Goal: Task Accomplishment & Management: Use online tool/utility

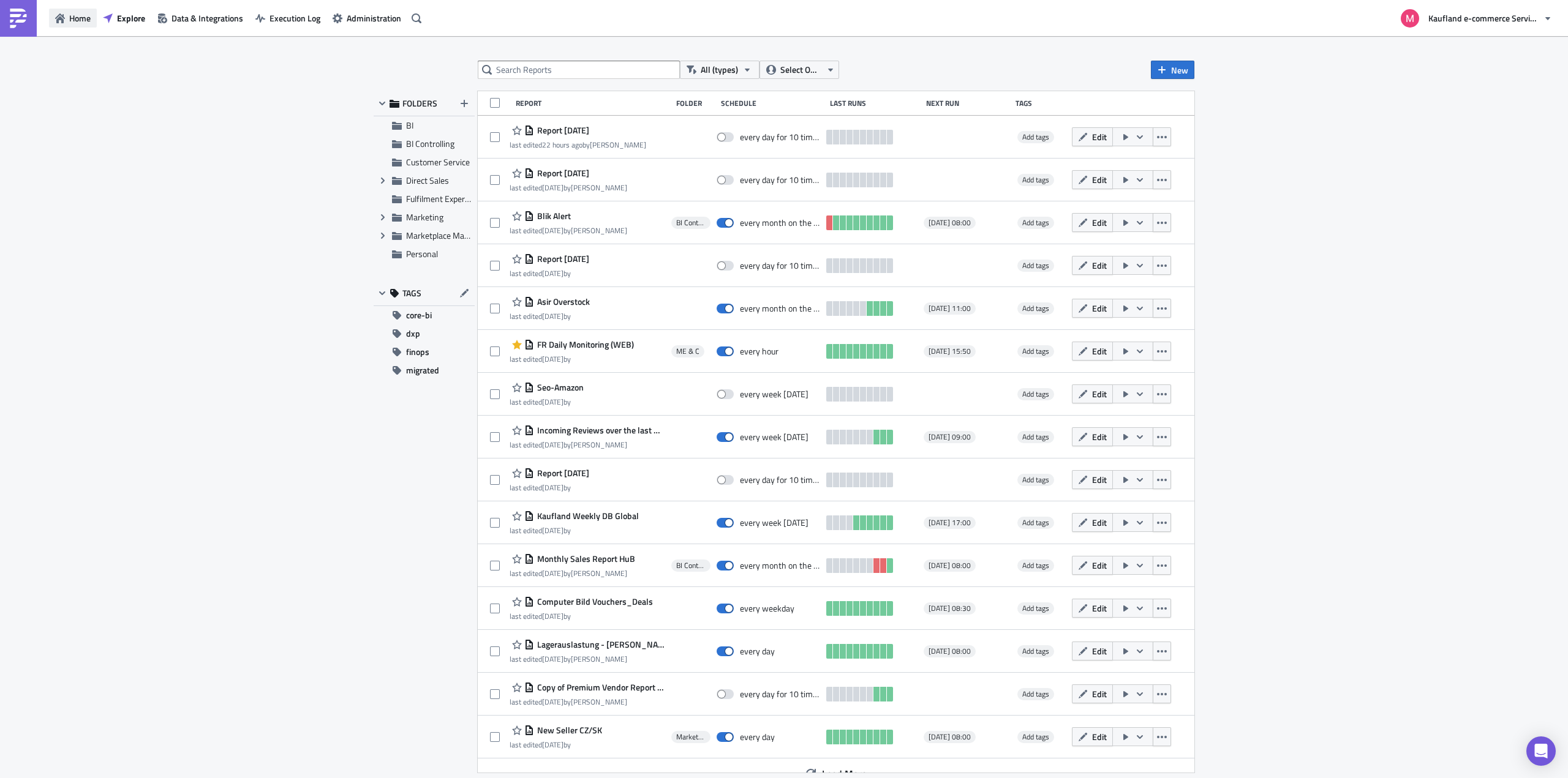
click at [87, 19] on span "Home" at bounding box center [80, 18] width 21 height 13
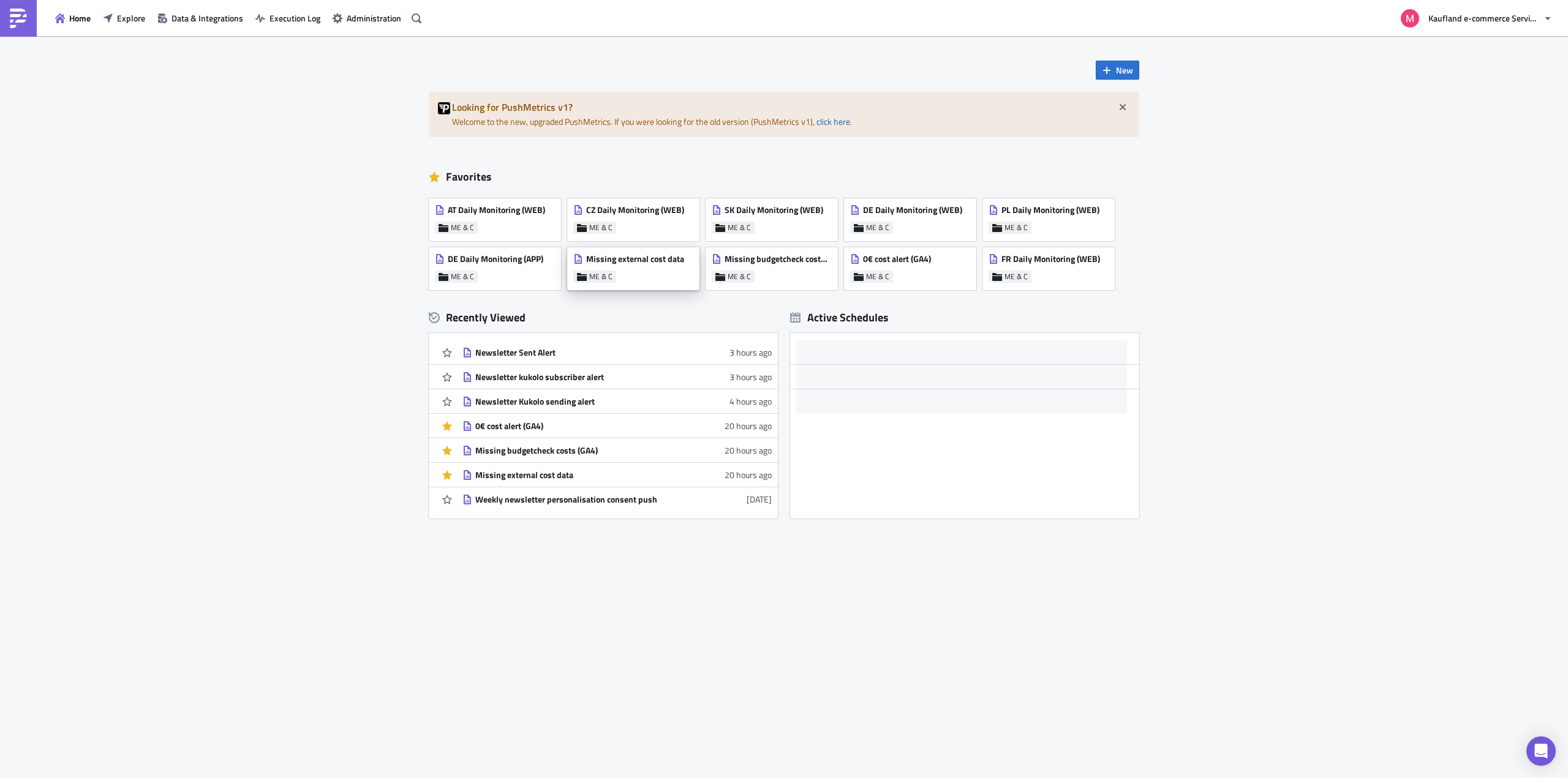
click at [636, 257] on span "Missing external cost data" at bounding box center [635, 259] width 98 height 11
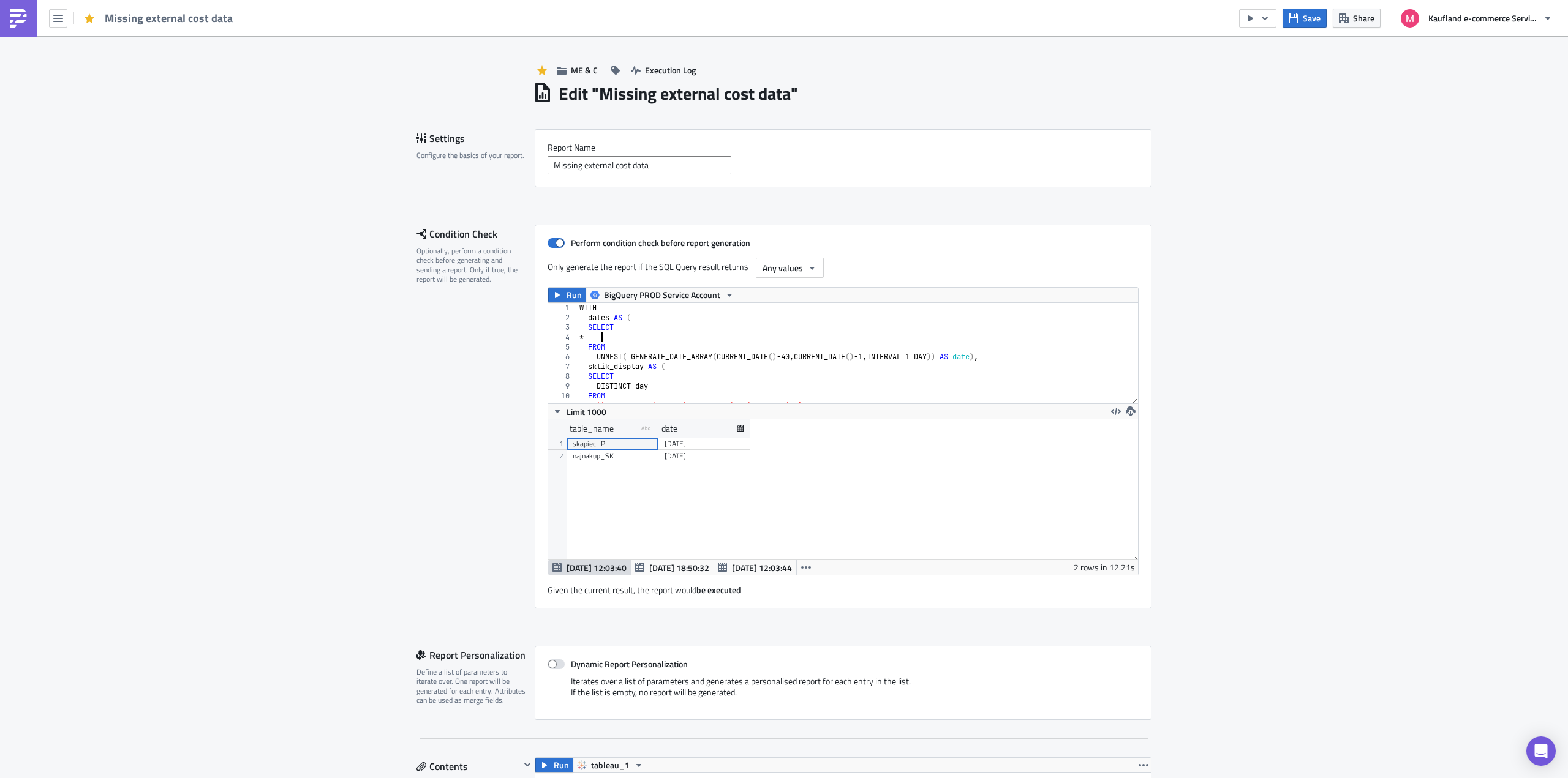
click at [672, 334] on div "WITH dates AS ( SELECT * FROM UNNEST ( GENERATE_DATE_ARRAY ( CURRENT_DATE ( ) -…" at bounding box center [914, 359] width 675 height 111
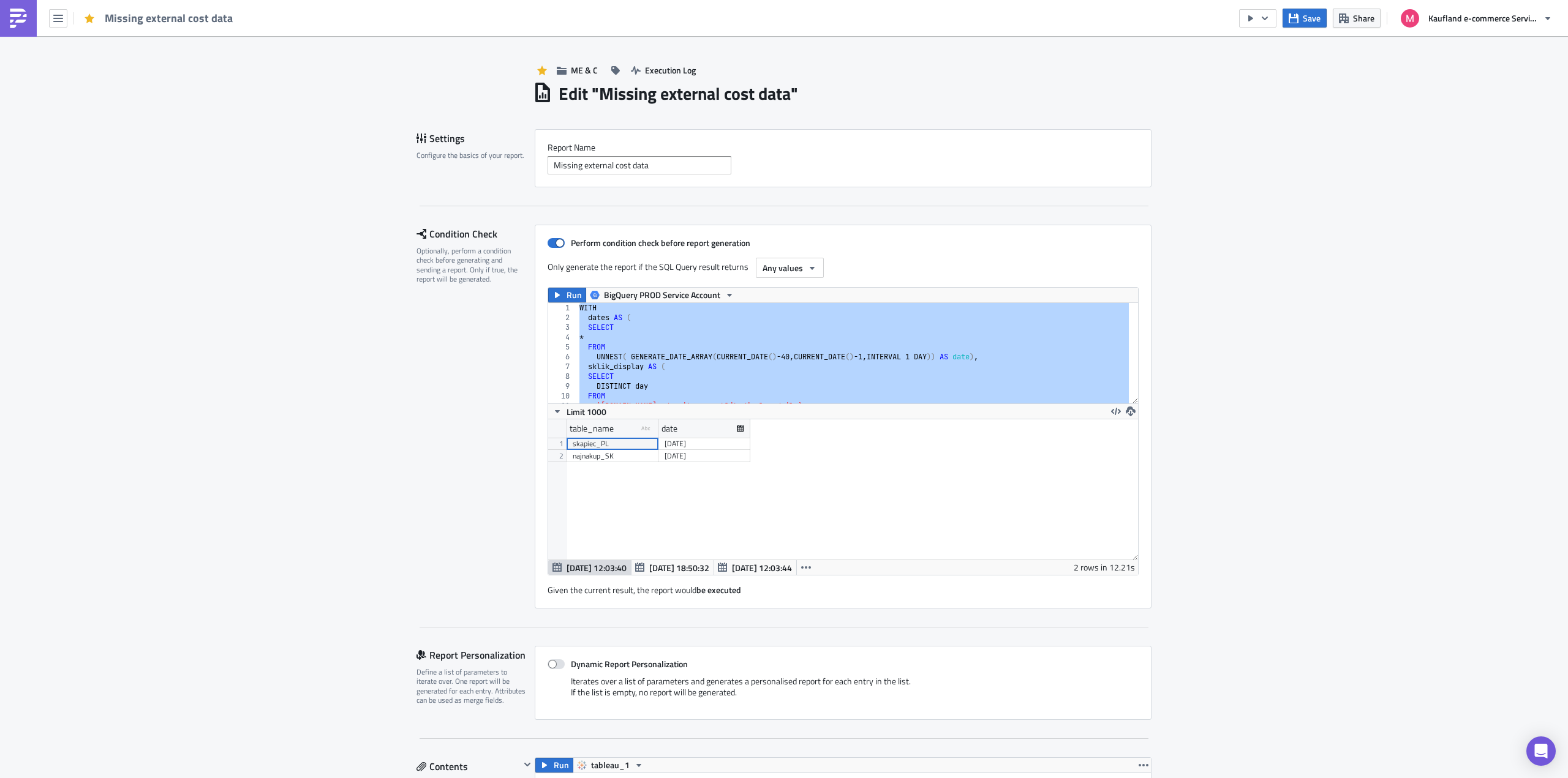
click at [815, 324] on div "WITH dates AS ( SELECT * FROM UNNEST ( GENERATE_DATE_ARRAY ( CURRENT_DATE ( ) -…" at bounding box center [853, 353] width 552 height 100
paste textarea
type textarea "where (table_name <> "skapiec_PL" and date = current_date()-1) or (table_name =…"
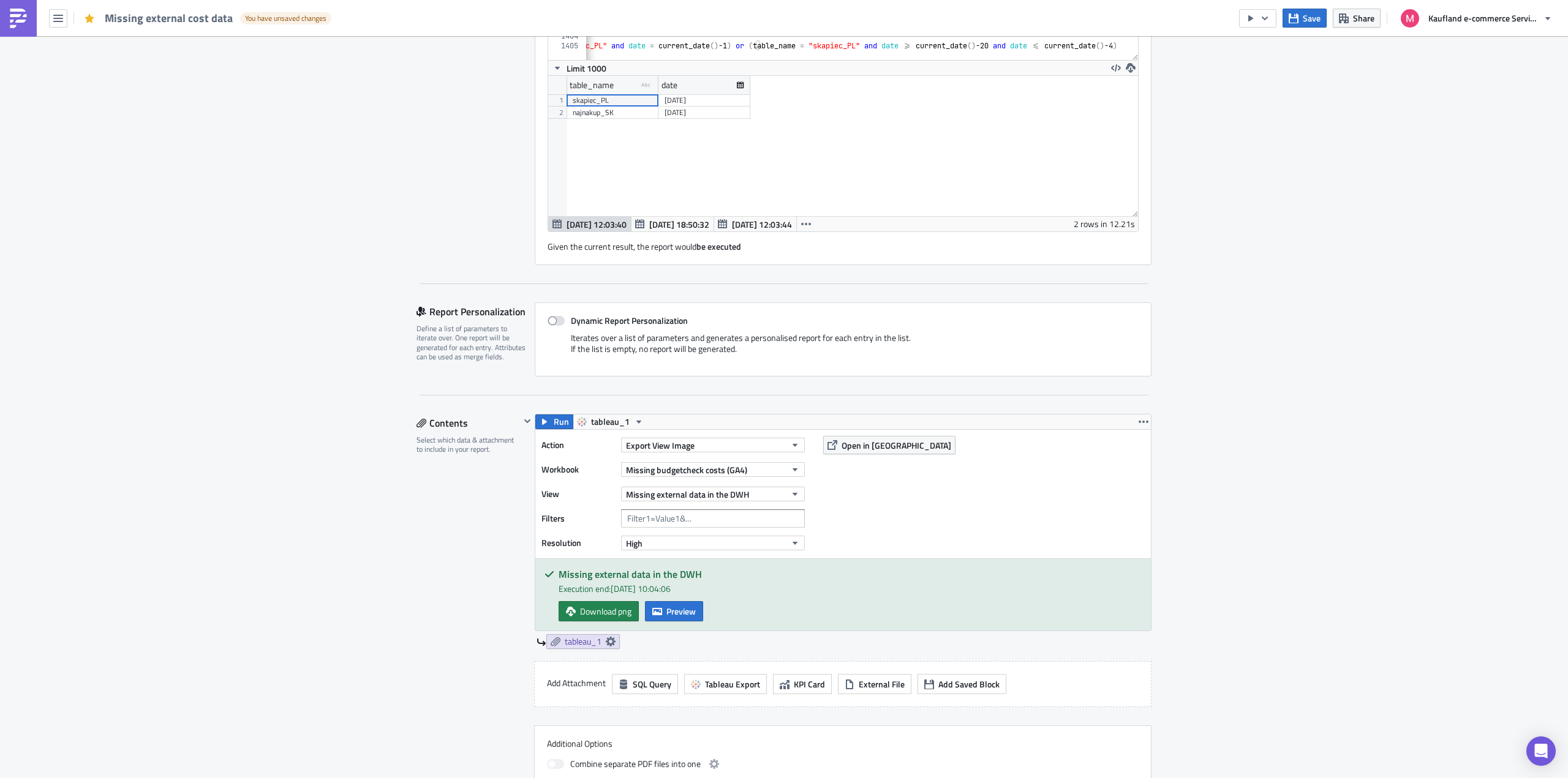
scroll to position [1058, 0]
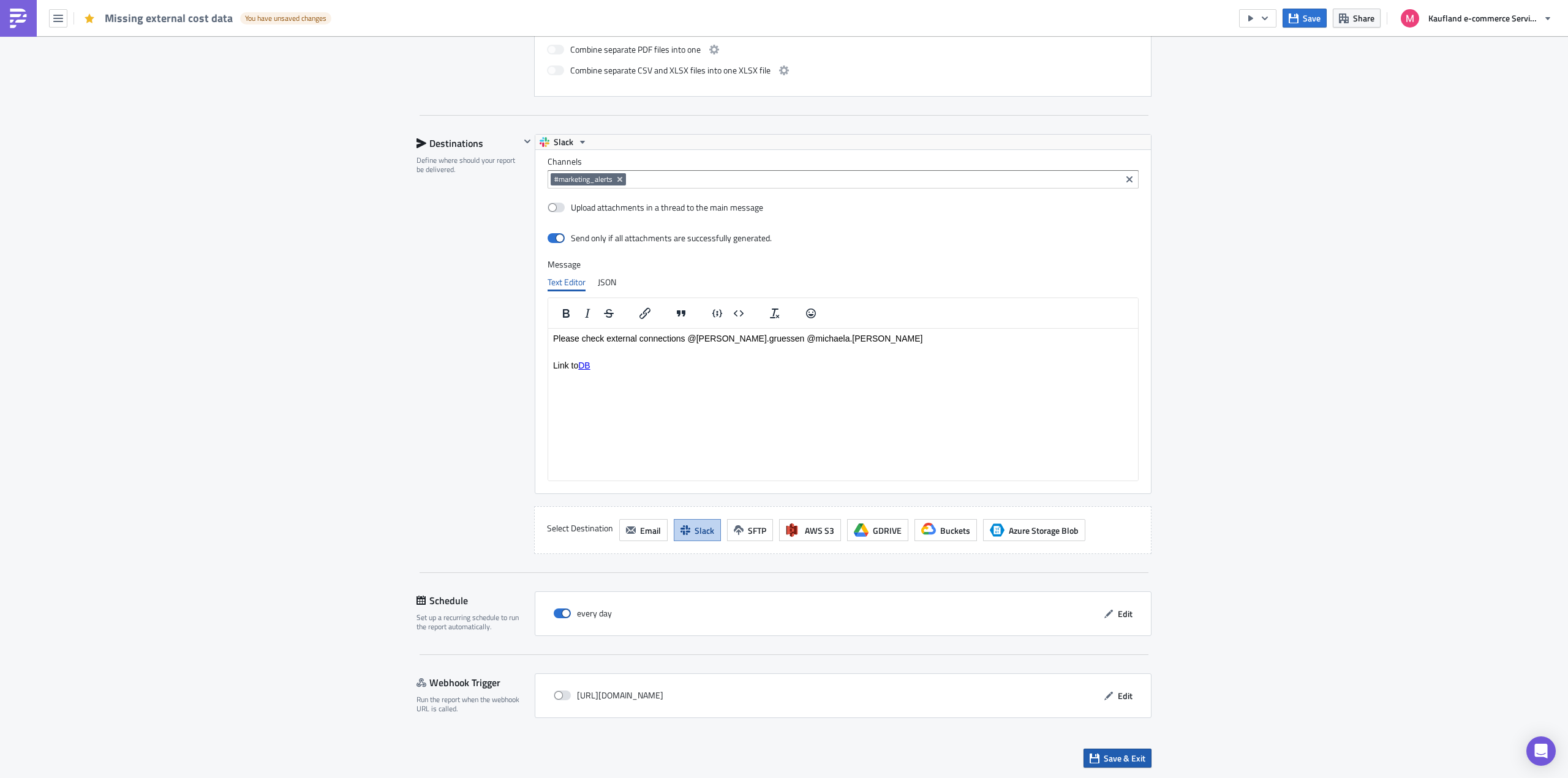
click at [1120, 758] on span "Save & Exit" at bounding box center [1124, 758] width 42 height 13
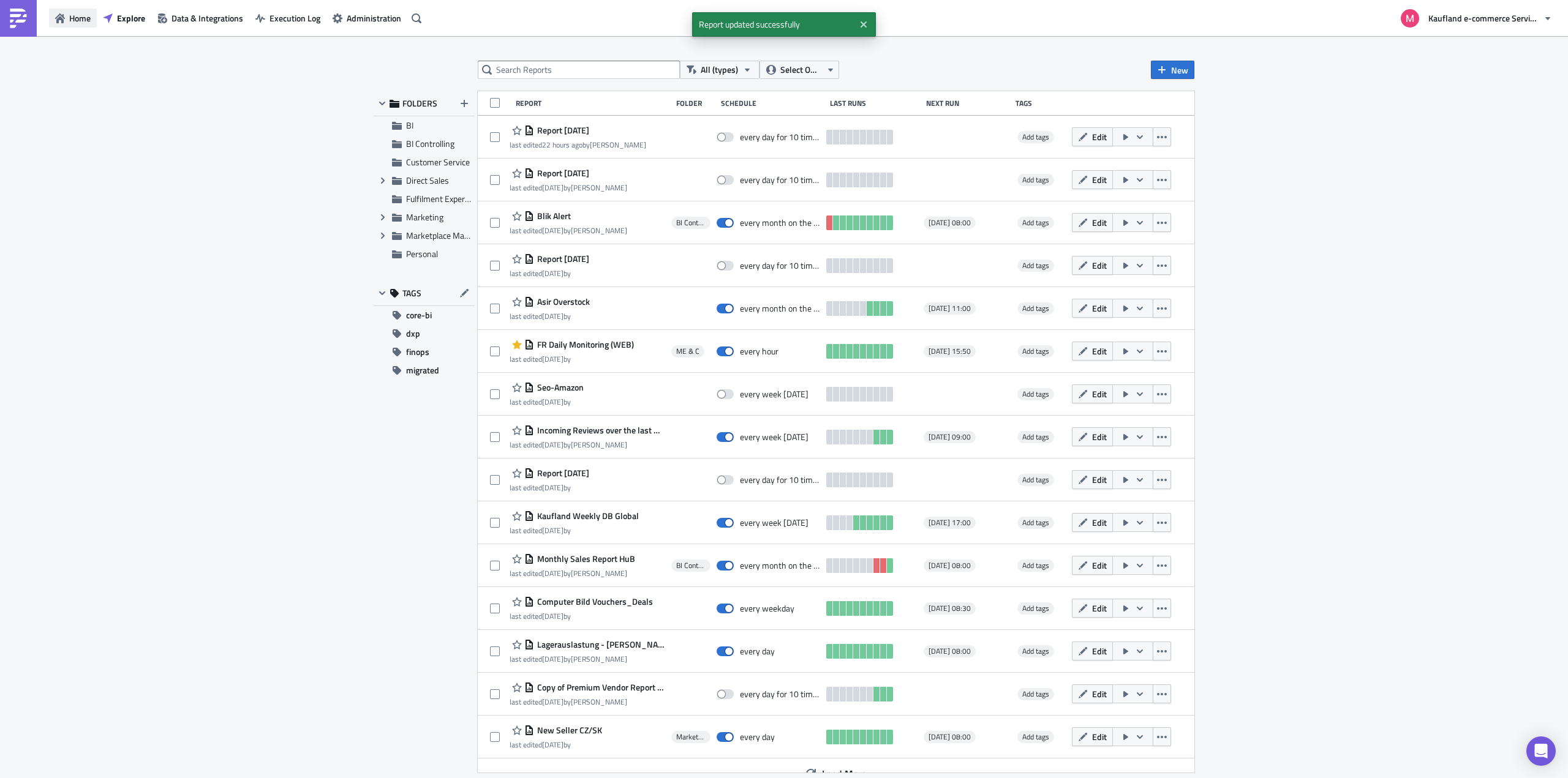
click at [72, 18] on span "Home" at bounding box center [80, 18] width 21 height 13
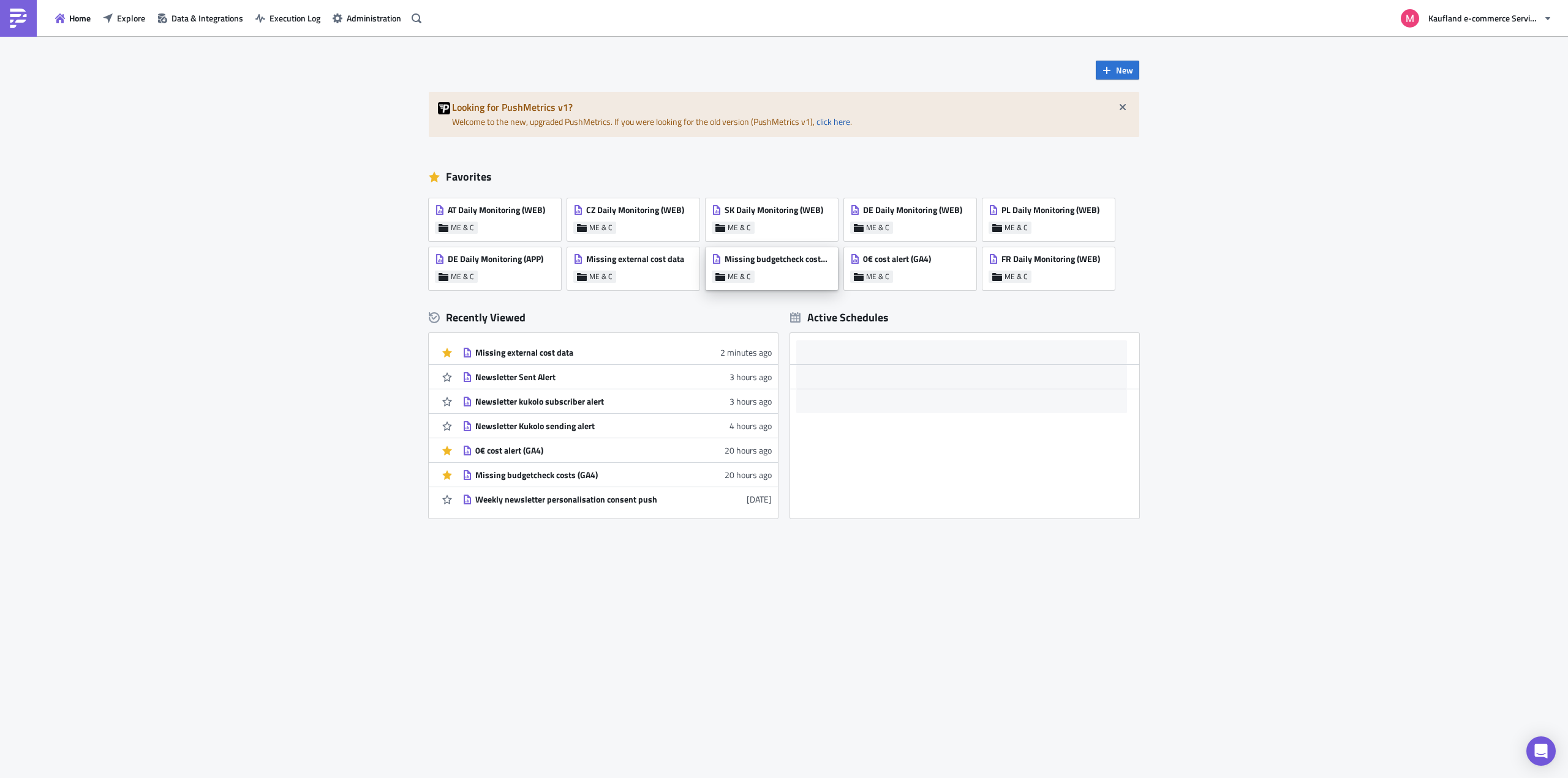
click at [786, 260] on span "Missing budgetcheck costs (GA4)" at bounding box center [778, 259] width 107 height 11
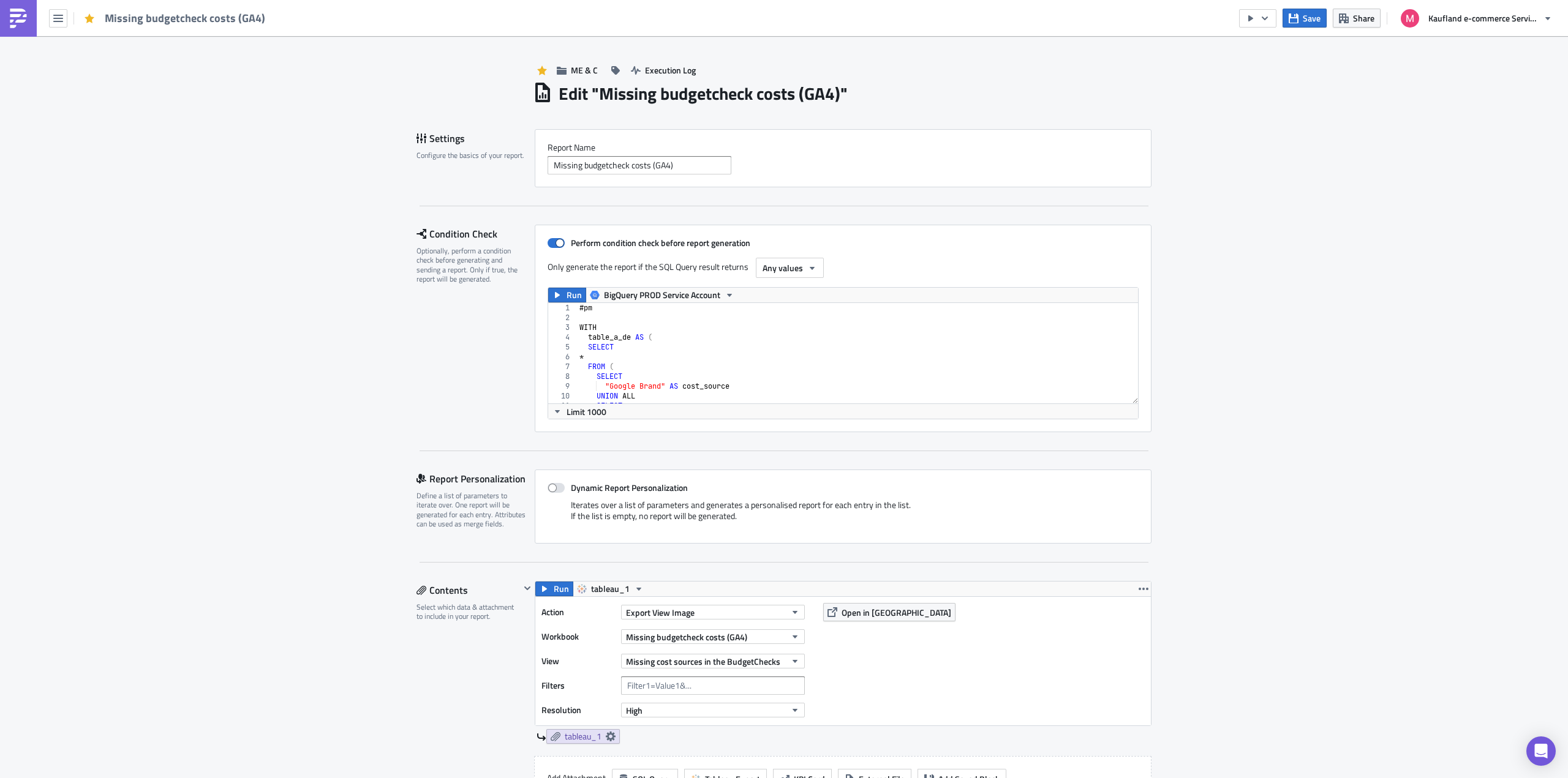
click at [789, 333] on div "# pm WITH table_a_de AS ( SELECT * FROM ( SELECT "Google Brand" AS cost_source …" at bounding box center [1030, 359] width 905 height 111
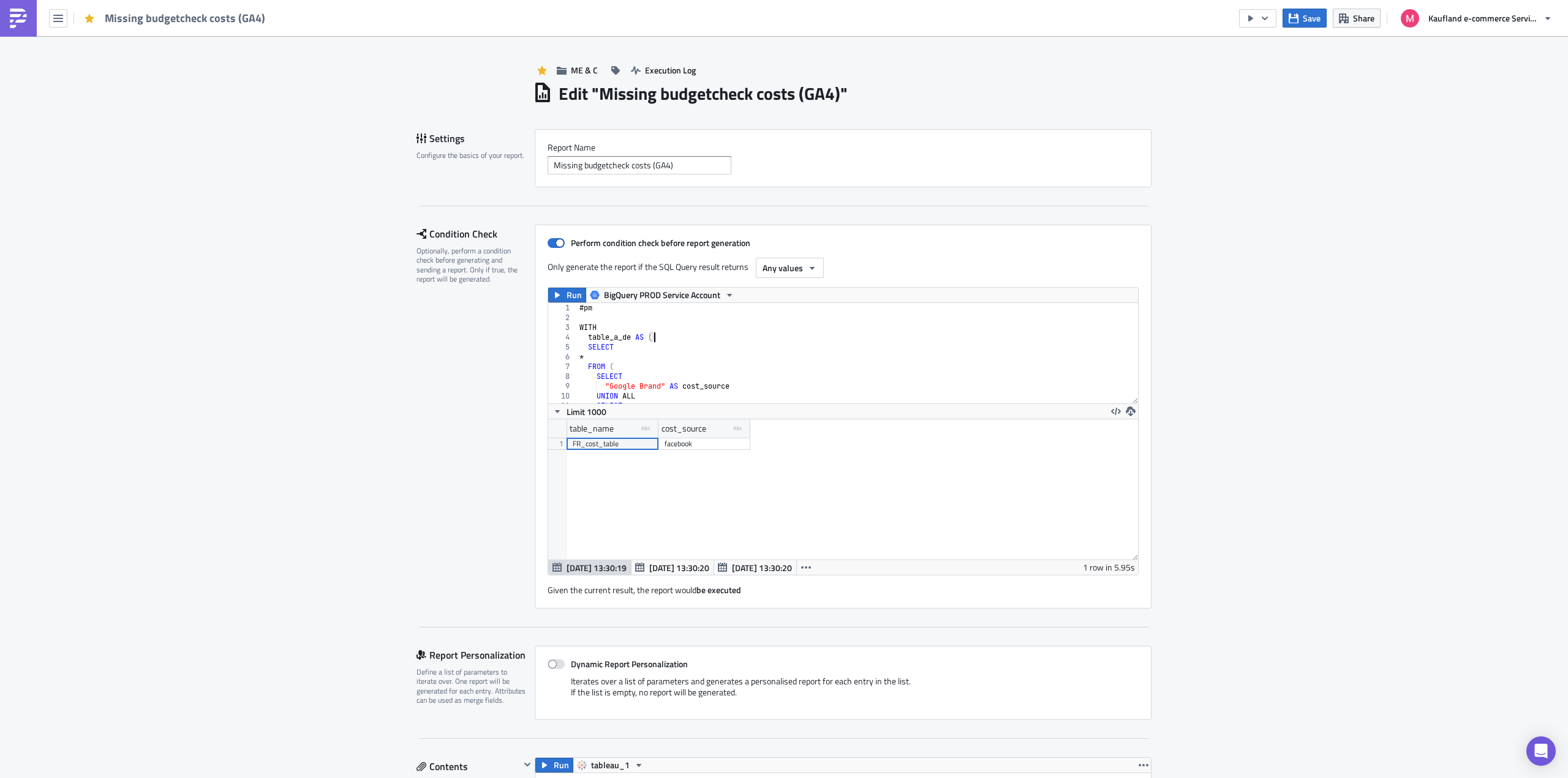
scroll to position [140, 590]
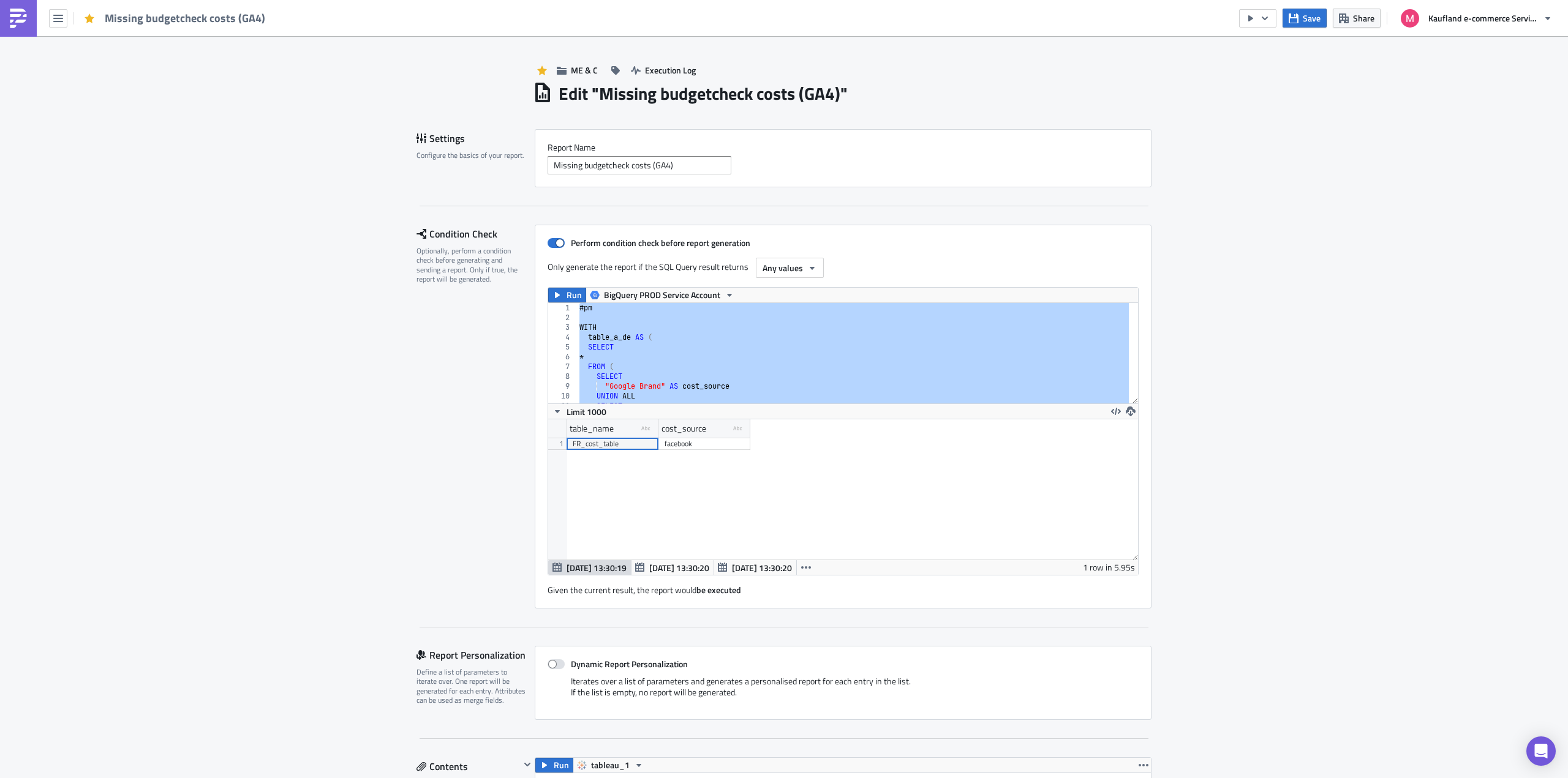
click at [768, 332] on div "# pm WITH table_a_de AS ( SELECT * FROM ( SELECT "Google Brand" AS cost_source …" at bounding box center [853, 353] width 552 height 100
paste textarea
type textarea "where cost_source <> """
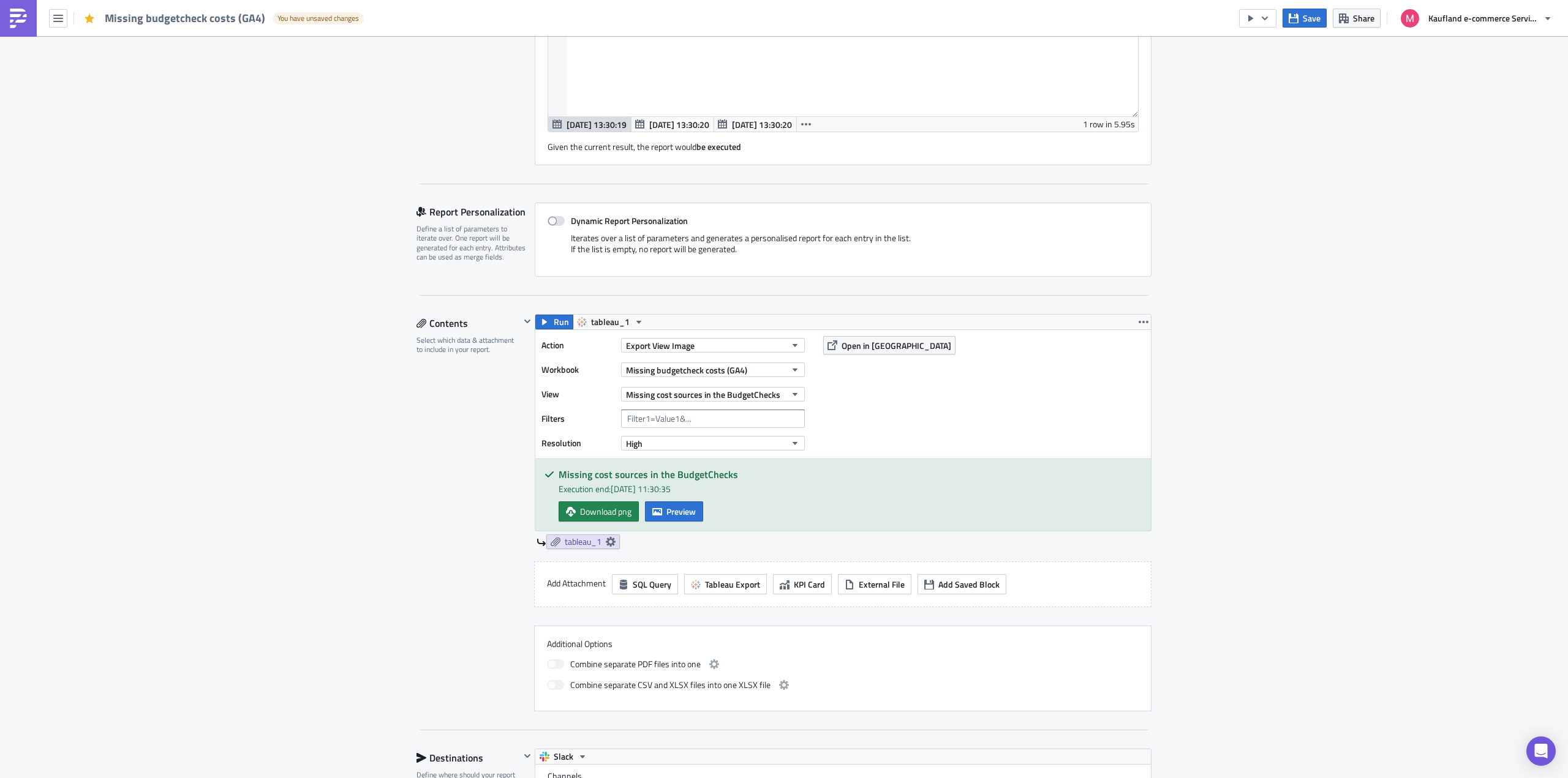
scroll to position [1058, 0]
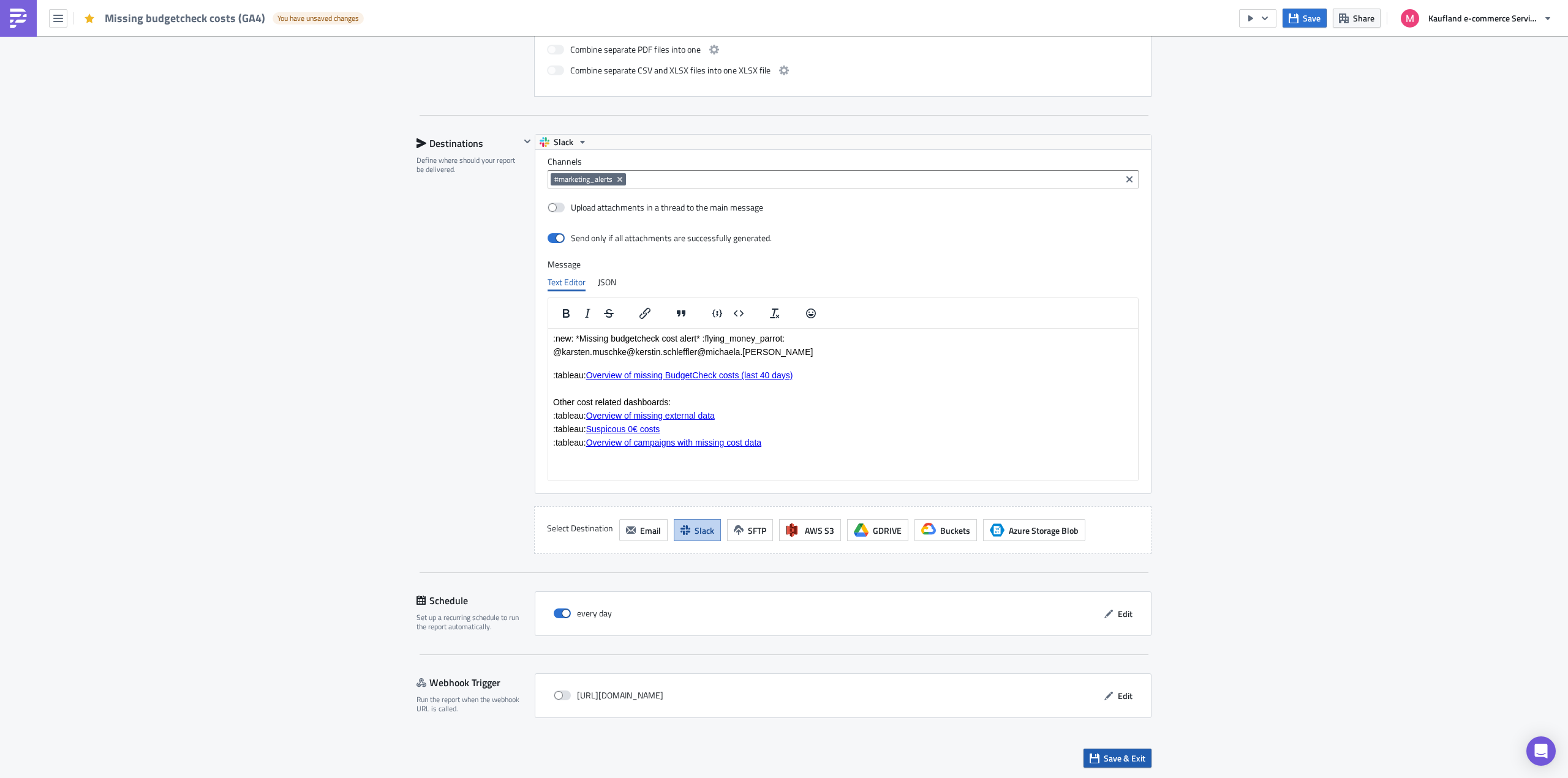
click at [1114, 763] on span "Save & Exit" at bounding box center [1124, 758] width 42 height 13
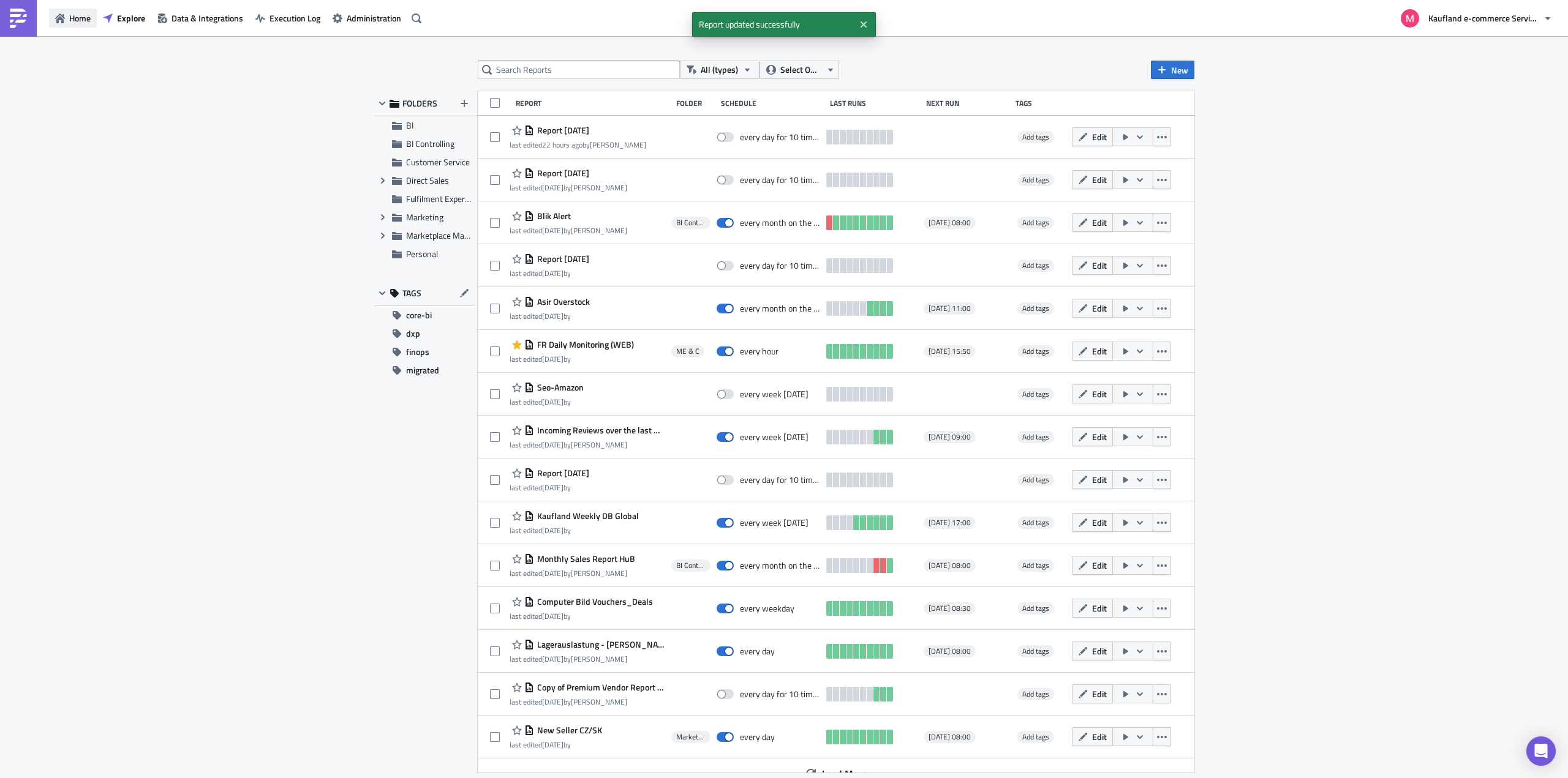
click at [55, 22] on icon "button" at bounding box center [60, 19] width 10 height 10
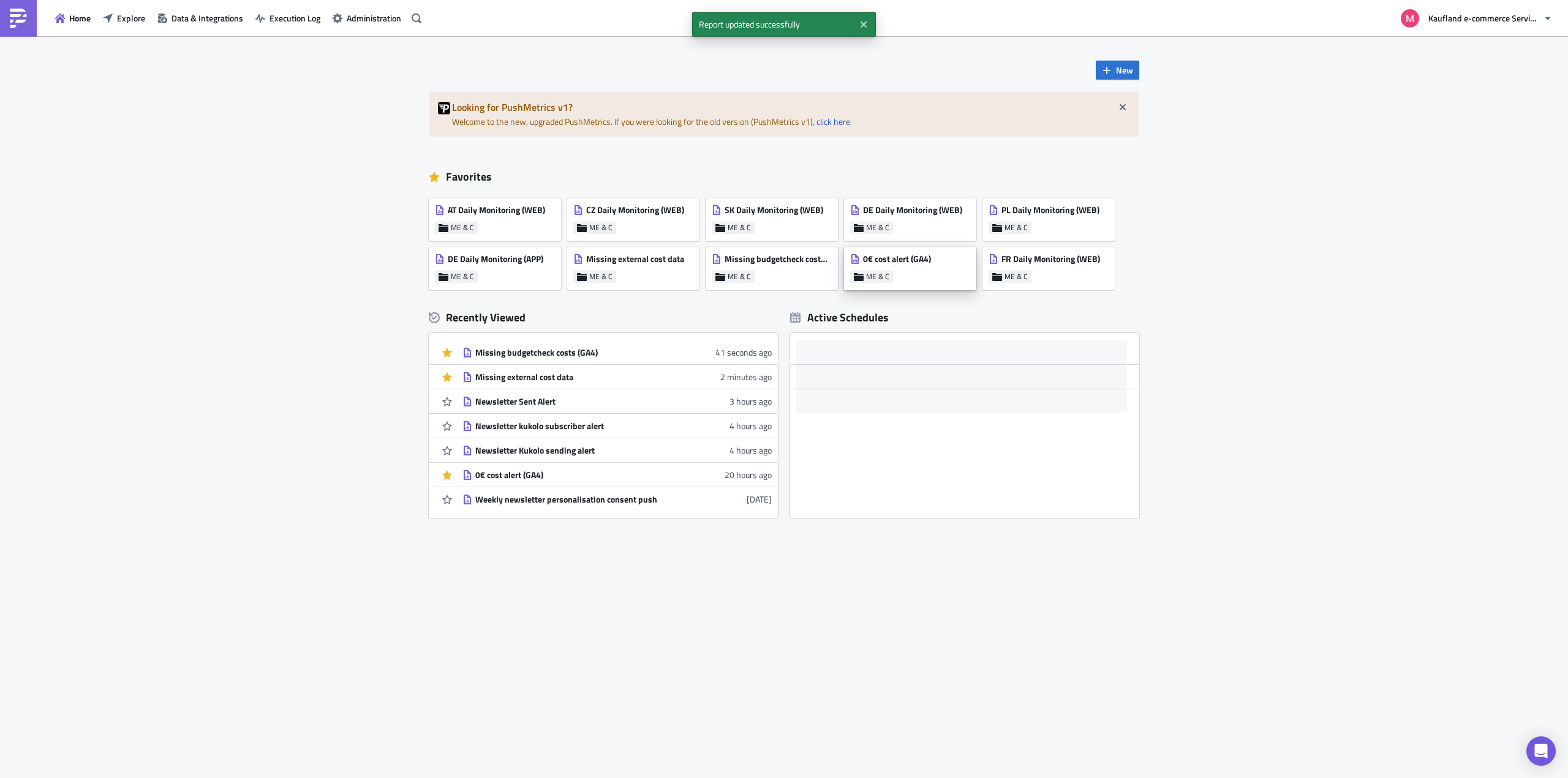
click at [909, 260] on span "0€ cost alert (GA4)" at bounding box center [897, 259] width 68 height 11
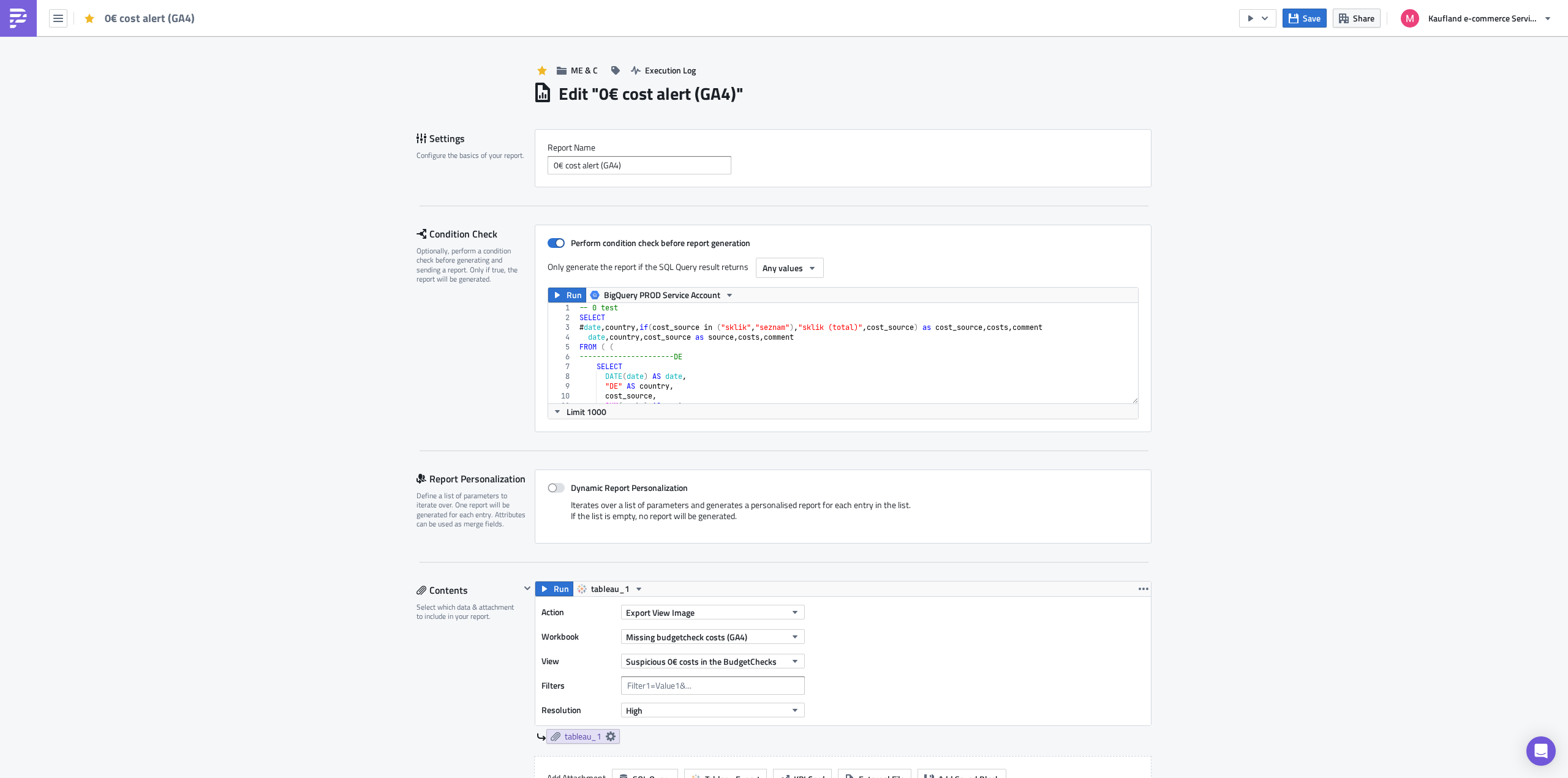
click at [778, 342] on div "-- 0 test SELECT # date , country , if ( cost_source in ( "sklik" , "seznam" ) …" at bounding box center [1258, 359] width 1363 height 111
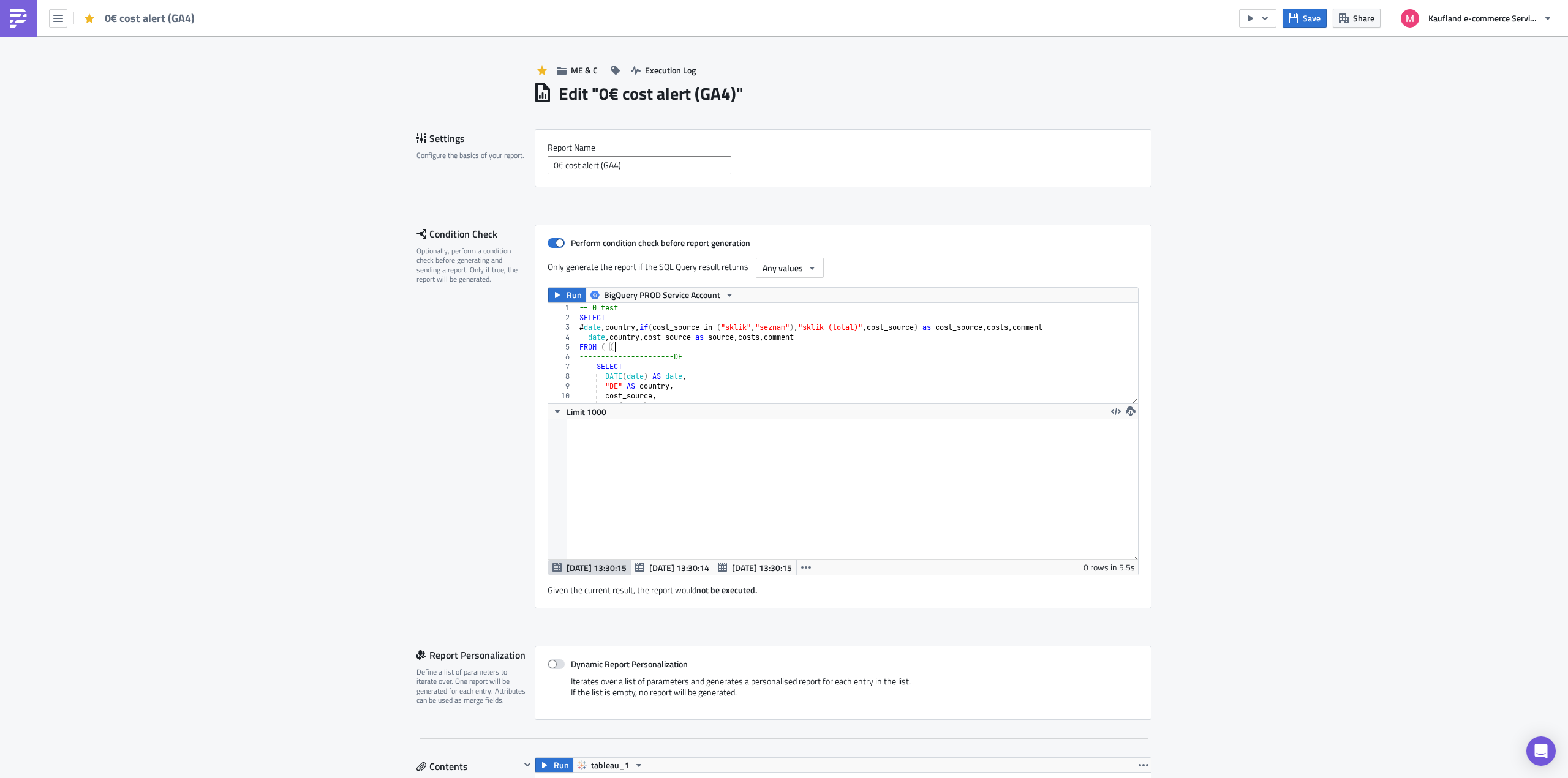
scroll to position [140, 590]
type textarea "date DESC ) ) where comment <>"OK""
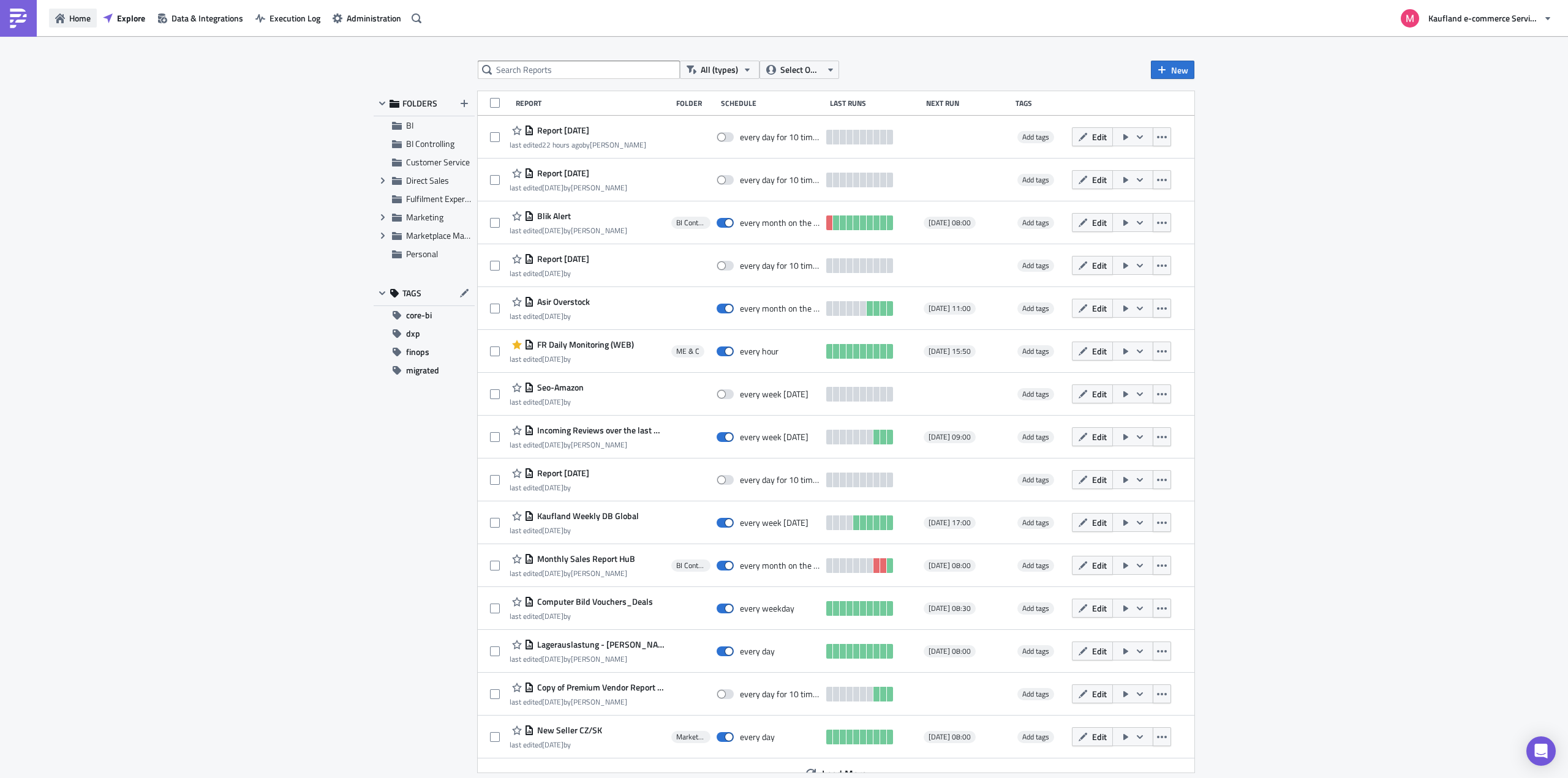
click at [75, 15] on span "Home" at bounding box center [80, 18] width 21 height 13
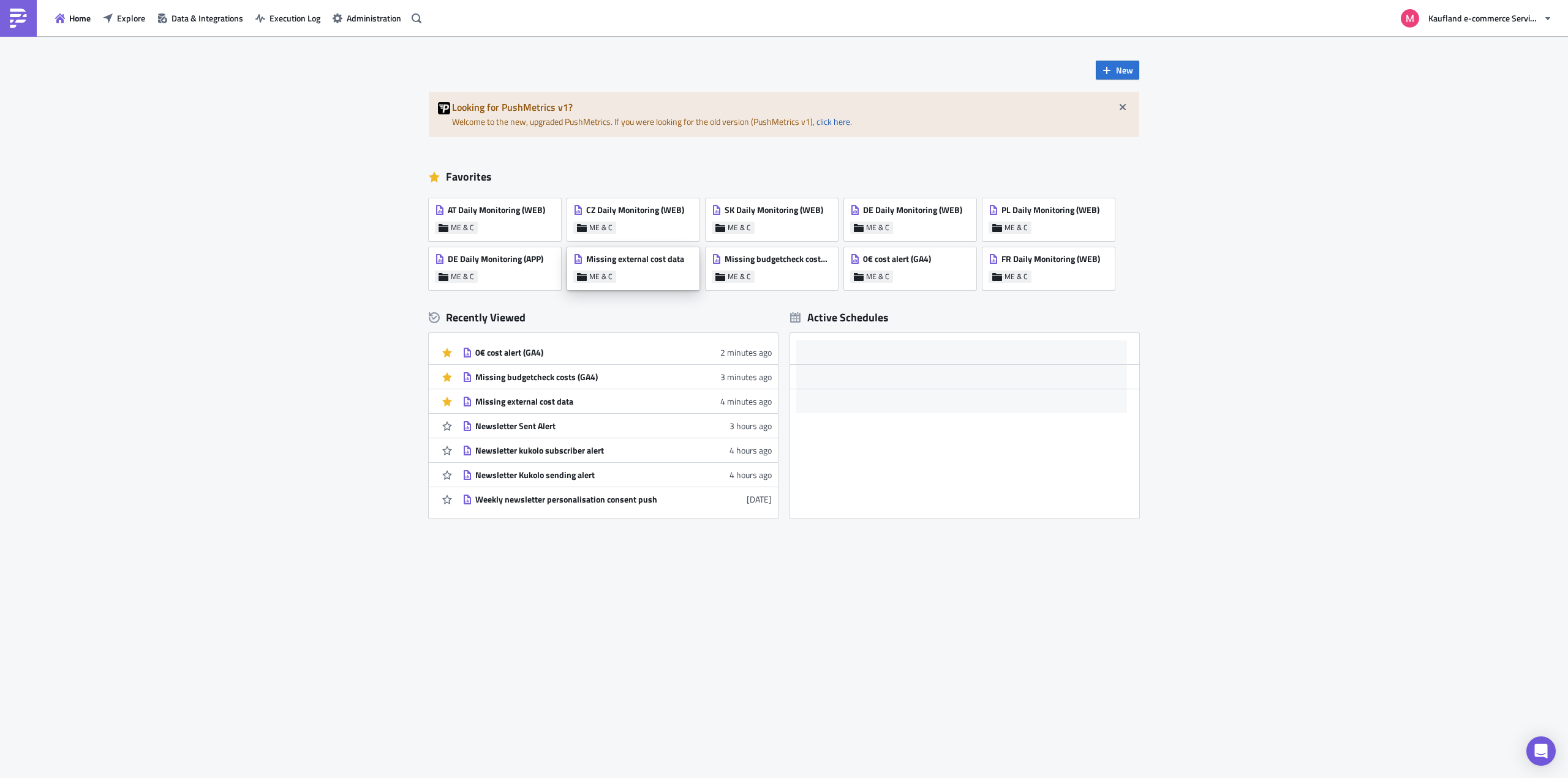
click at [651, 256] on span "Missing external cost data" at bounding box center [635, 259] width 98 height 11
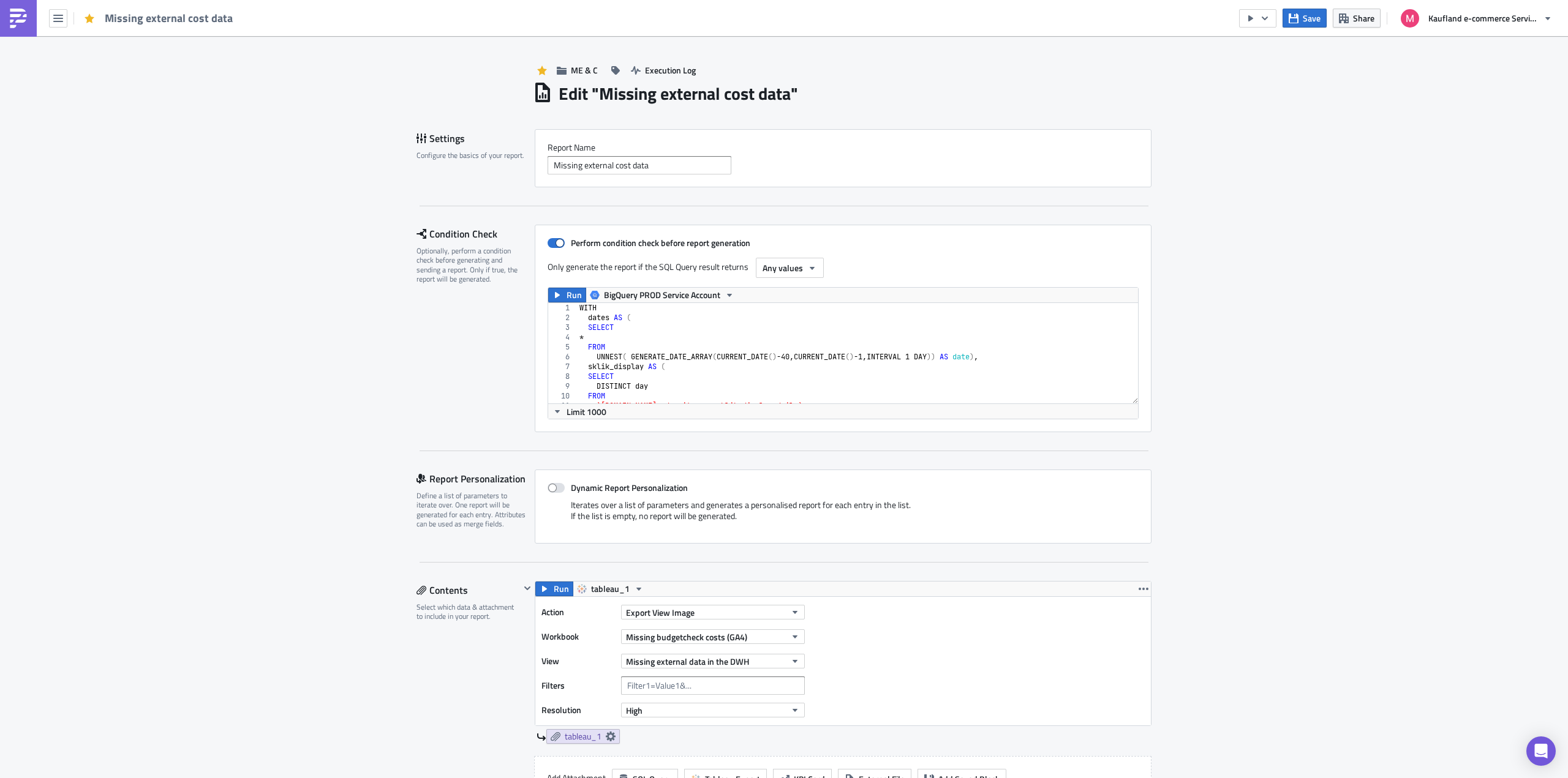
click at [698, 331] on div "WITH dates AS ( SELECT * FROM UNNEST ( GENERATE_DATE_ARRAY ( CURRENT_DATE ( ) -…" at bounding box center [914, 359] width 675 height 111
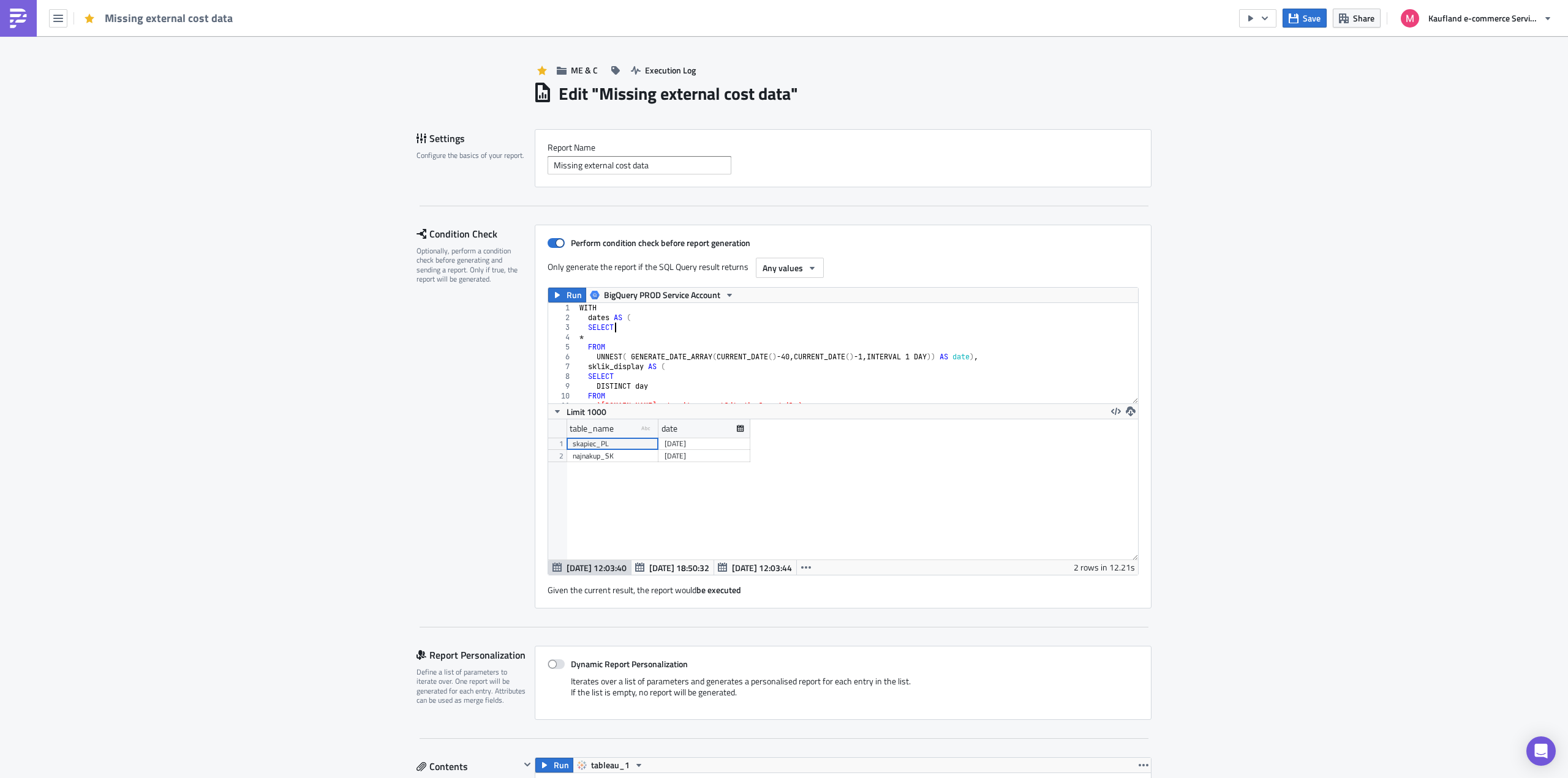
scroll to position [140, 590]
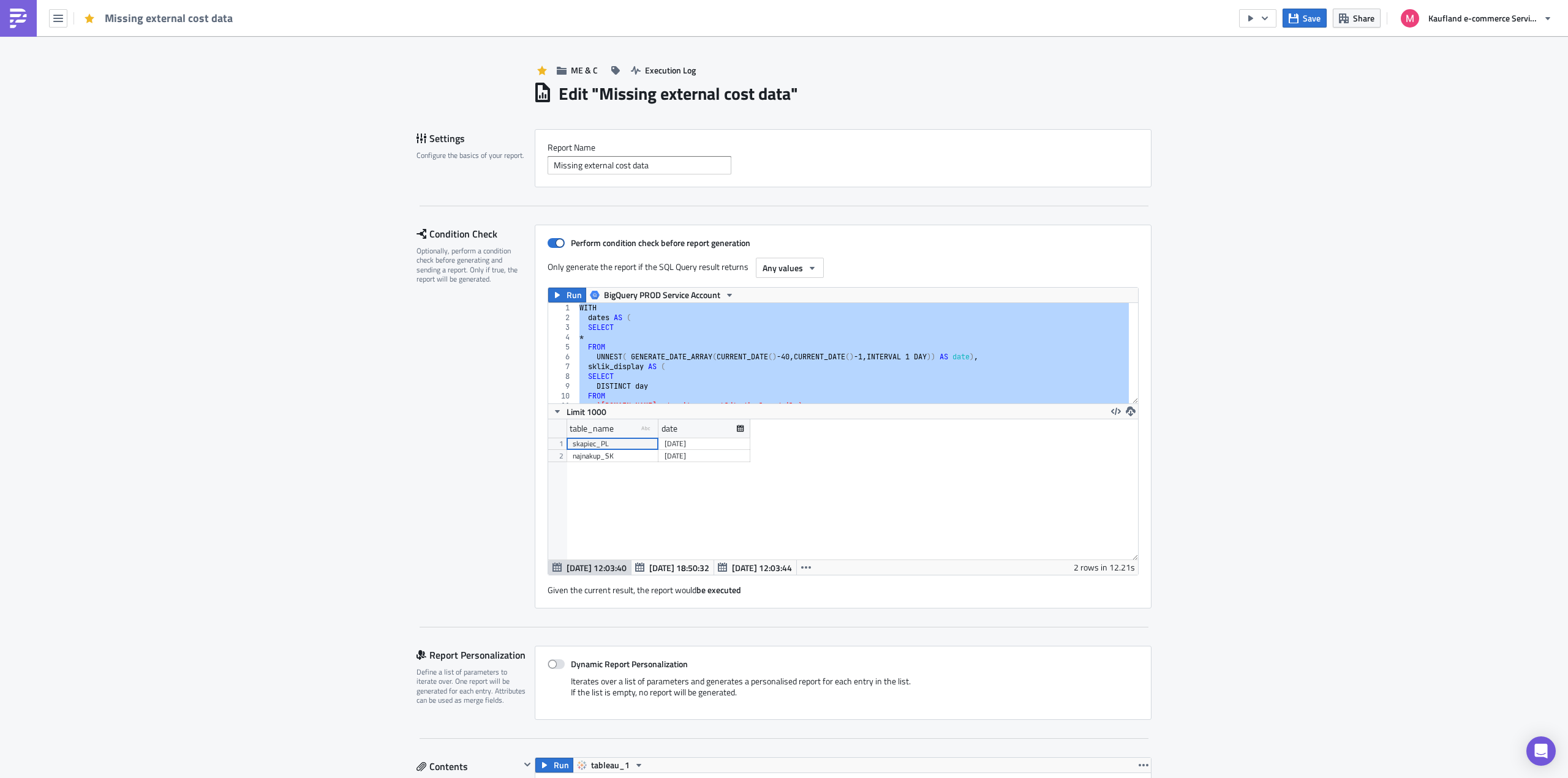
click at [844, 320] on div "WITH dates AS ( SELECT * FROM UNNEST ( GENERATE_DATE_ARRAY ( CURRENT_DATE ( ) -…" at bounding box center [853, 353] width 552 height 100
paste textarea
type textarea "where (table_name <> "skapiec_PL" and date = current_date()-1) or (table_name =…"
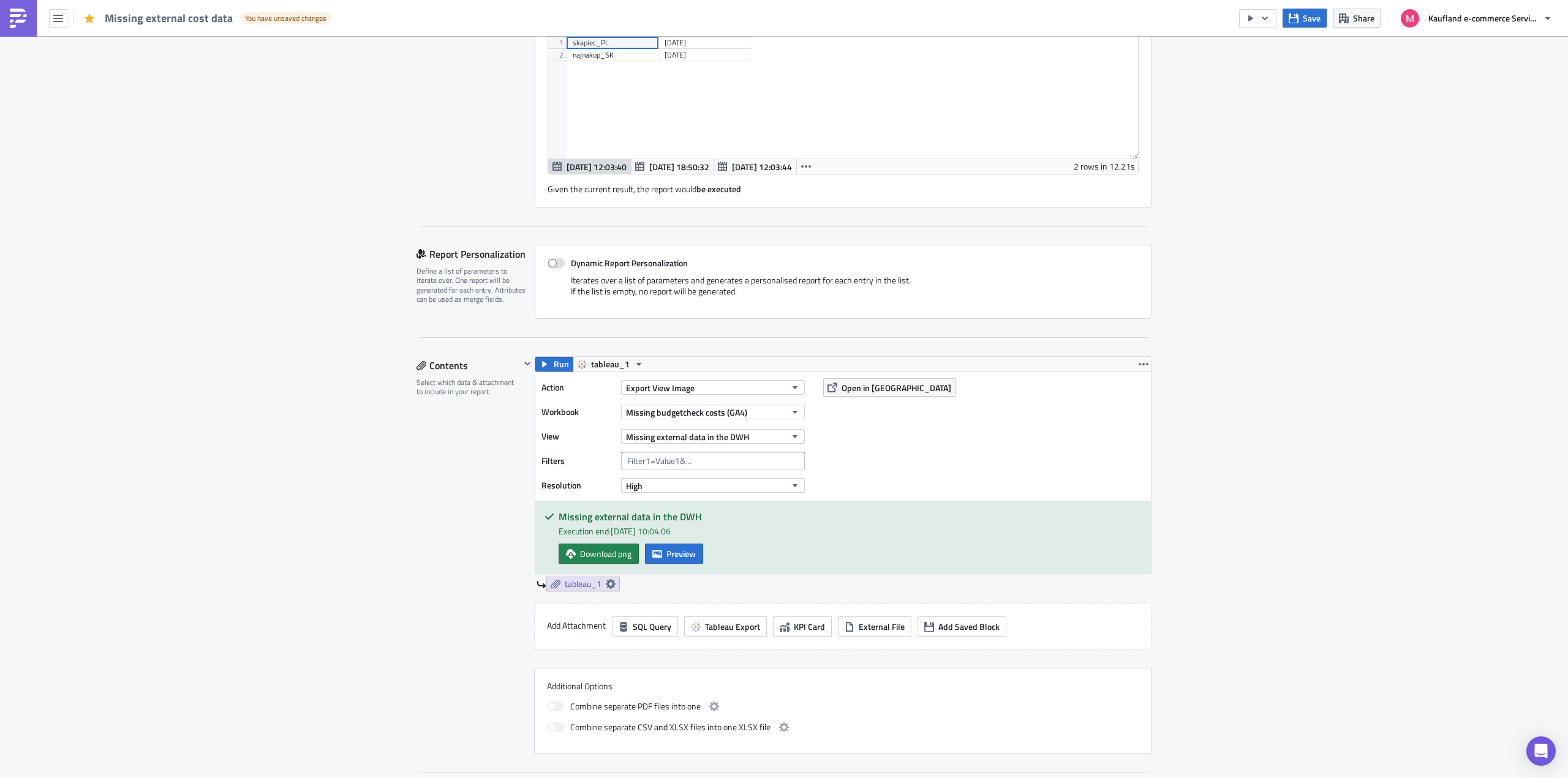
scroll to position [1058, 0]
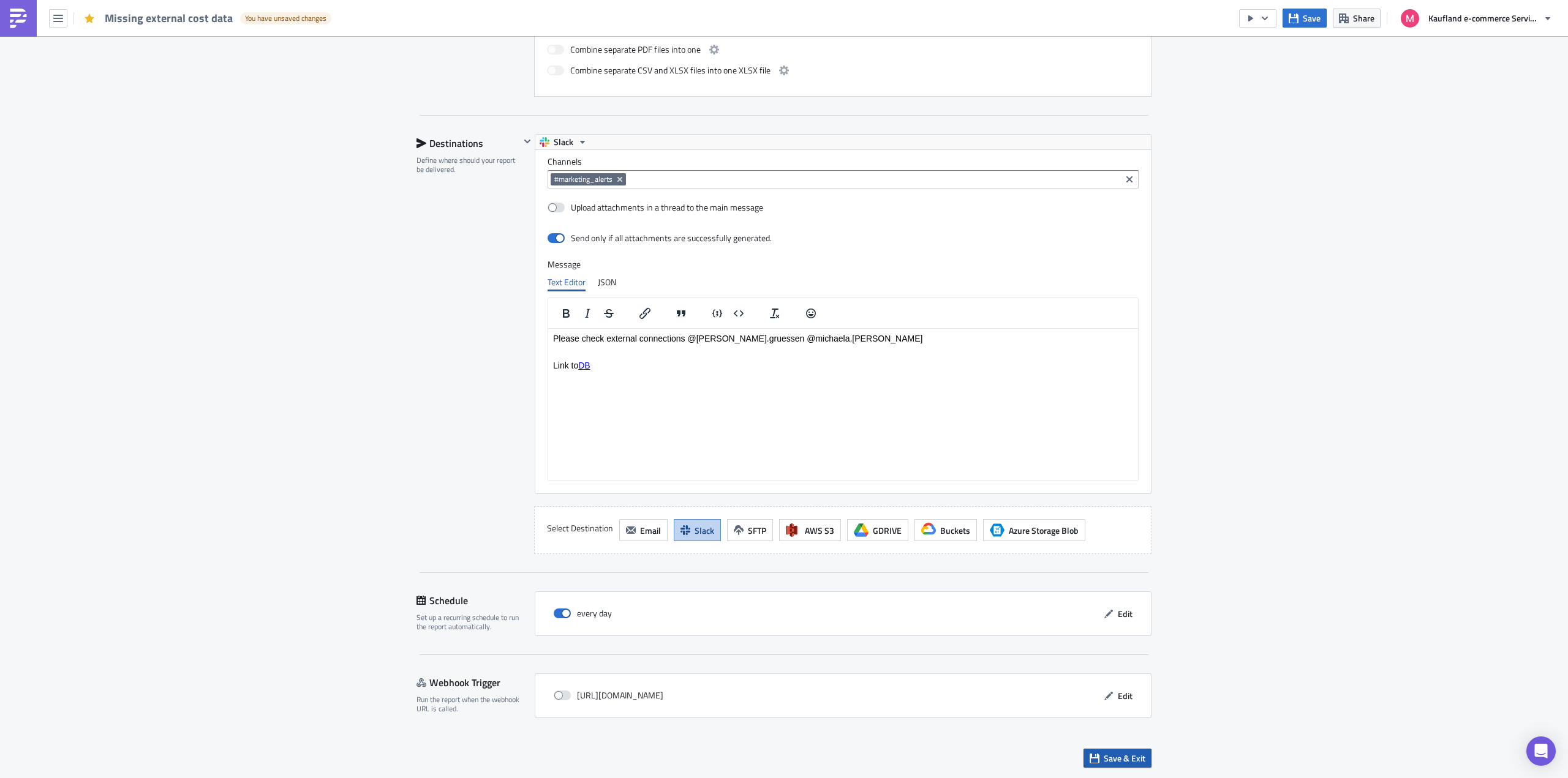
click at [1135, 765] on button "Save & Exit" at bounding box center [1117, 758] width 68 height 19
